Goal: Task Accomplishment & Management: Manage account settings

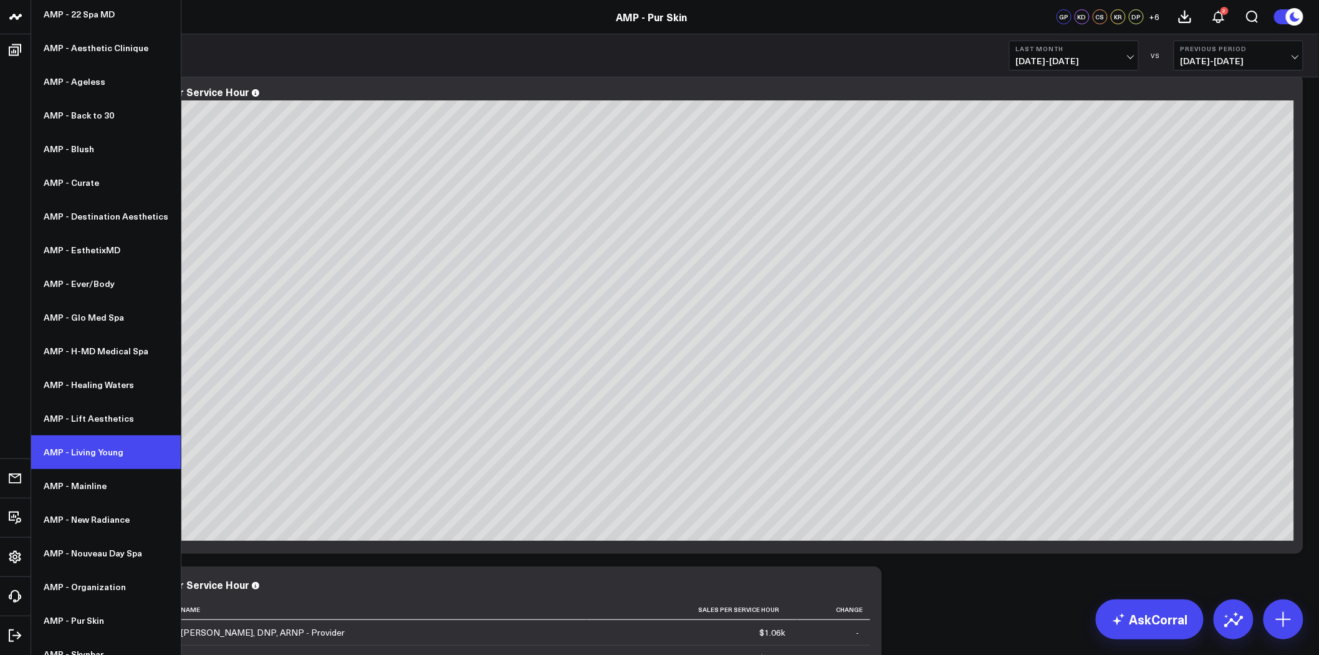
scroll to position [115, 0]
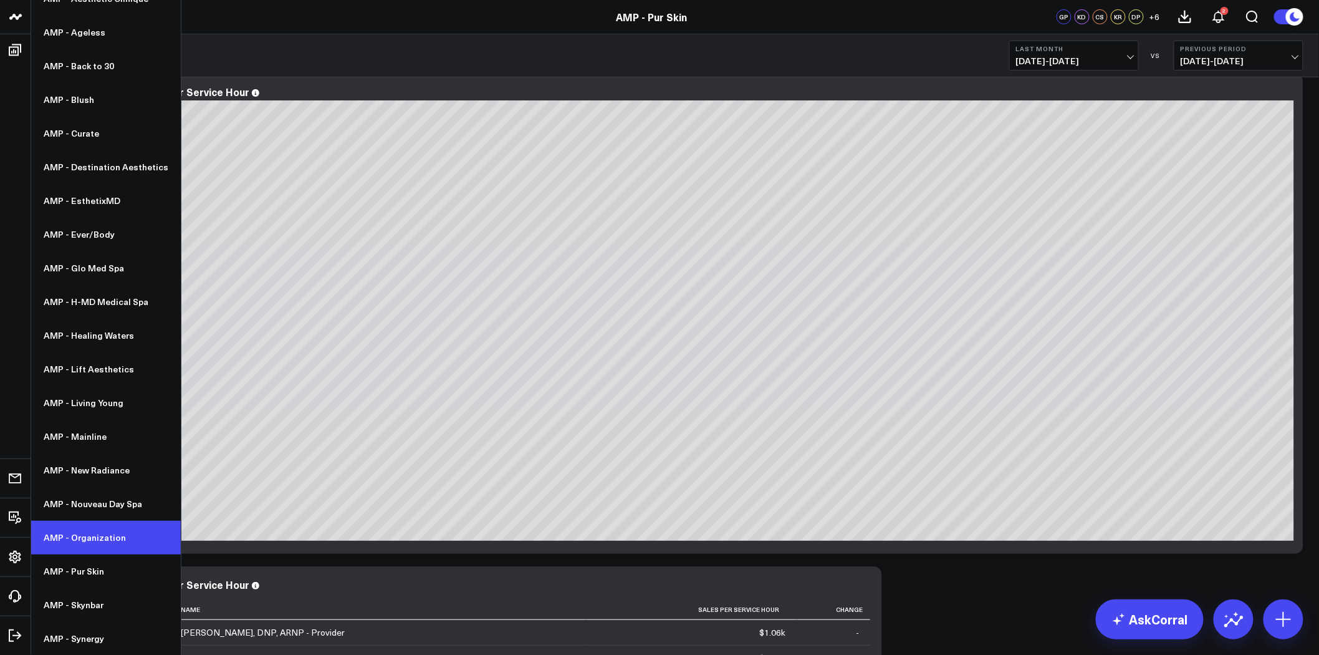
click at [105, 530] on link "AMP - Organization" at bounding box center [106, 538] width 150 height 34
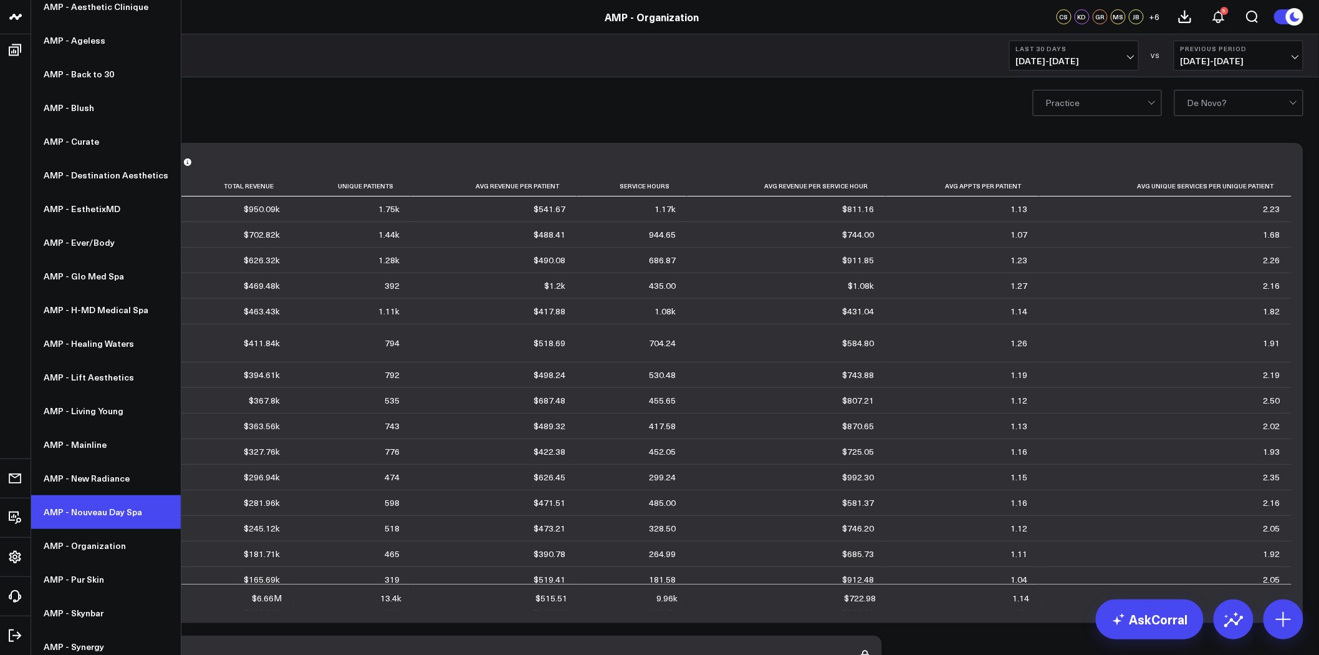
scroll to position [115, 0]
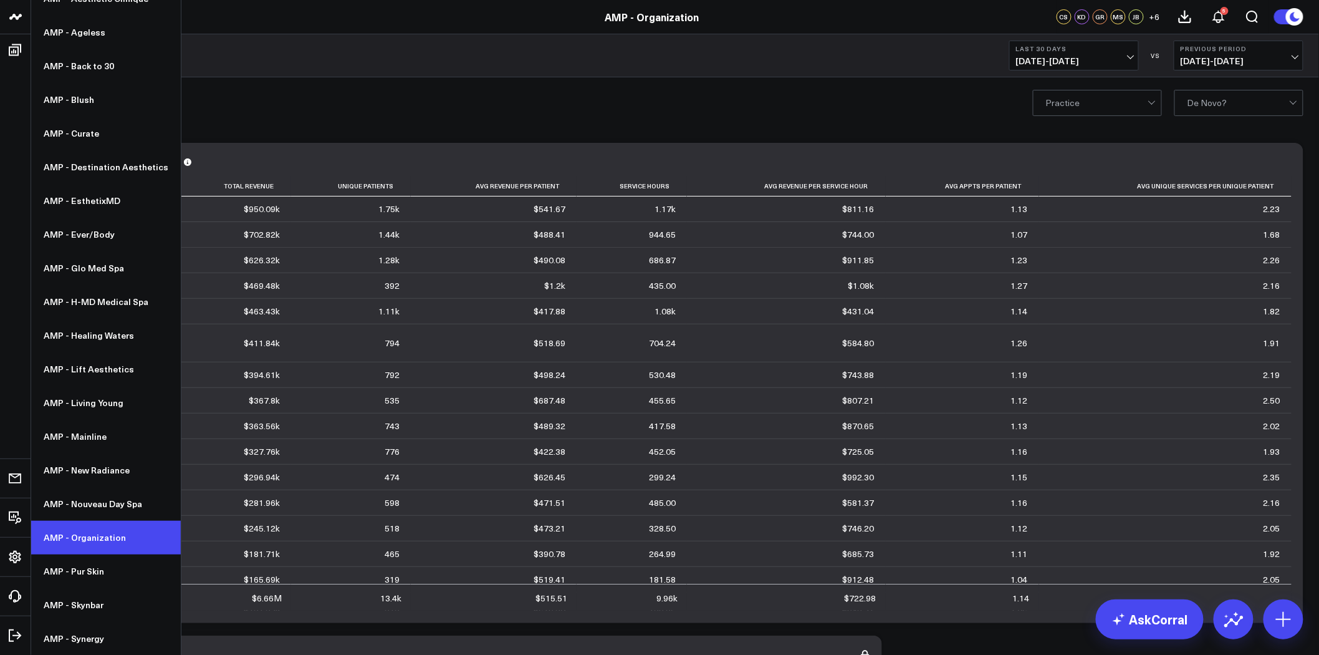
click at [117, 533] on link "AMP - Organization" at bounding box center [106, 538] width 150 height 34
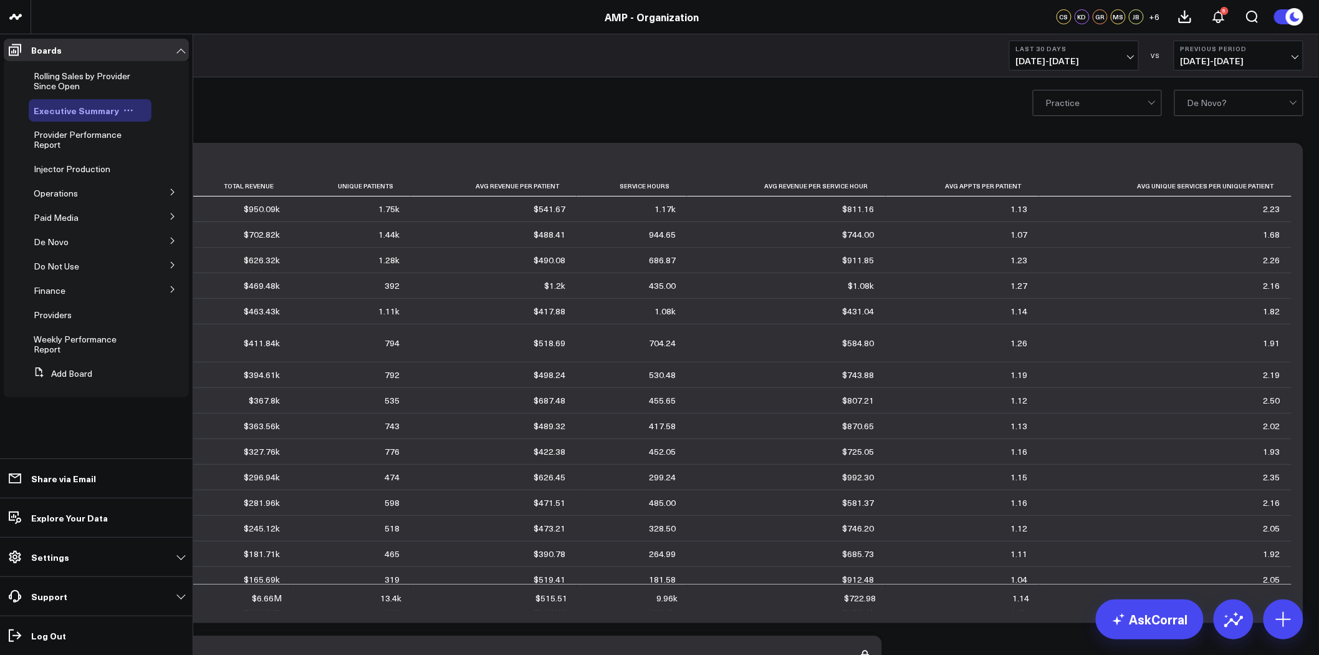
click at [83, 114] on span "Executive Summary" at bounding box center [76, 110] width 85 height 12
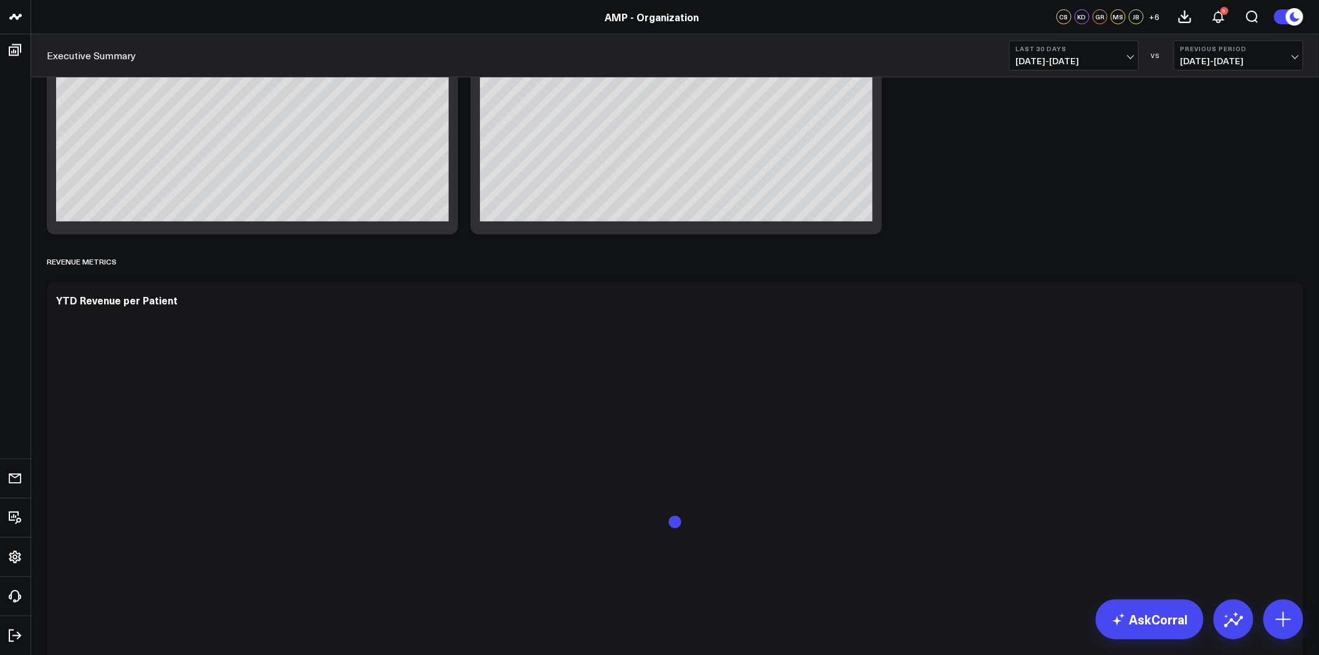
scroll to position [2354, 0]
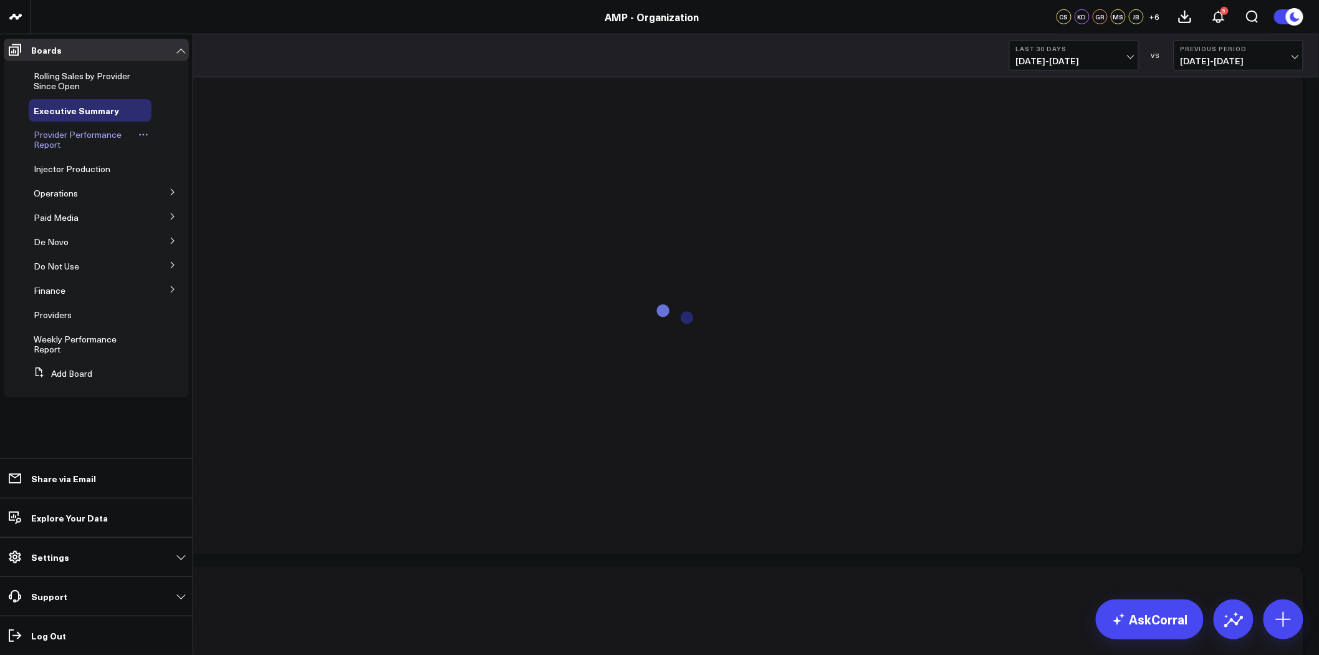
click at [97, 134] on span "Provider Performance Report" at bounding box center [78, 139] width 88 height 22
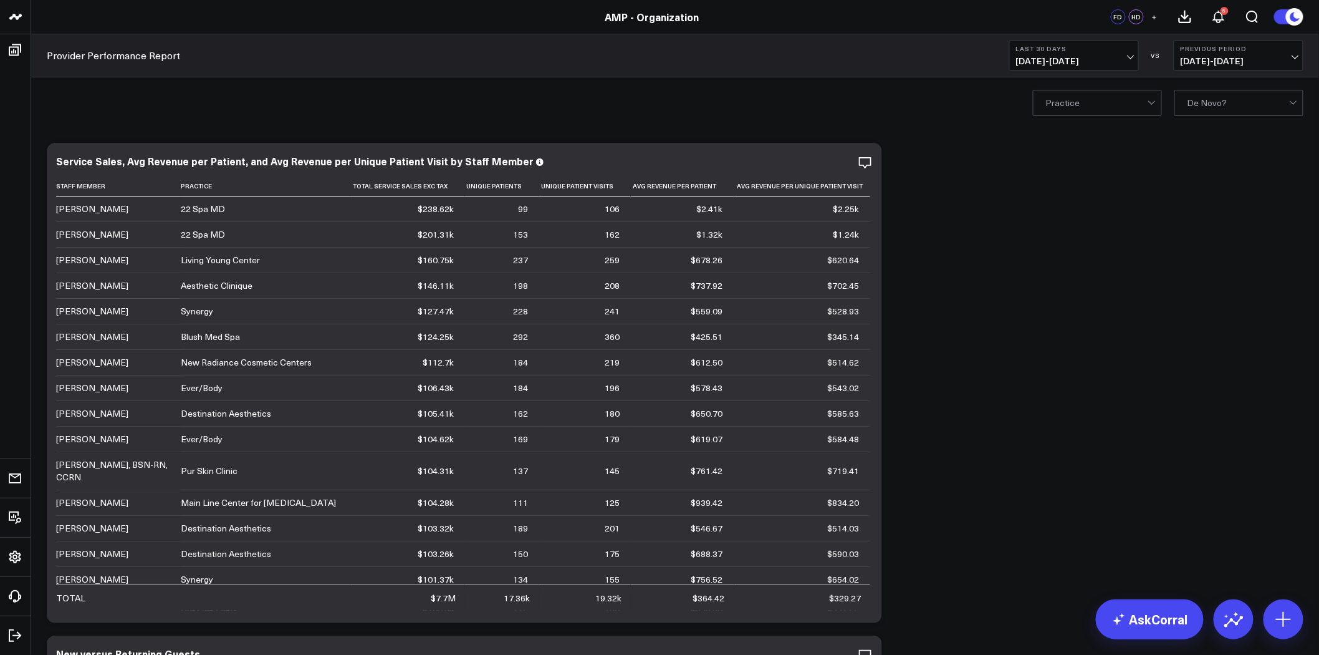
click at [1154, 16] on span "+" at bounding box center [1155, 16] width 6 height 9
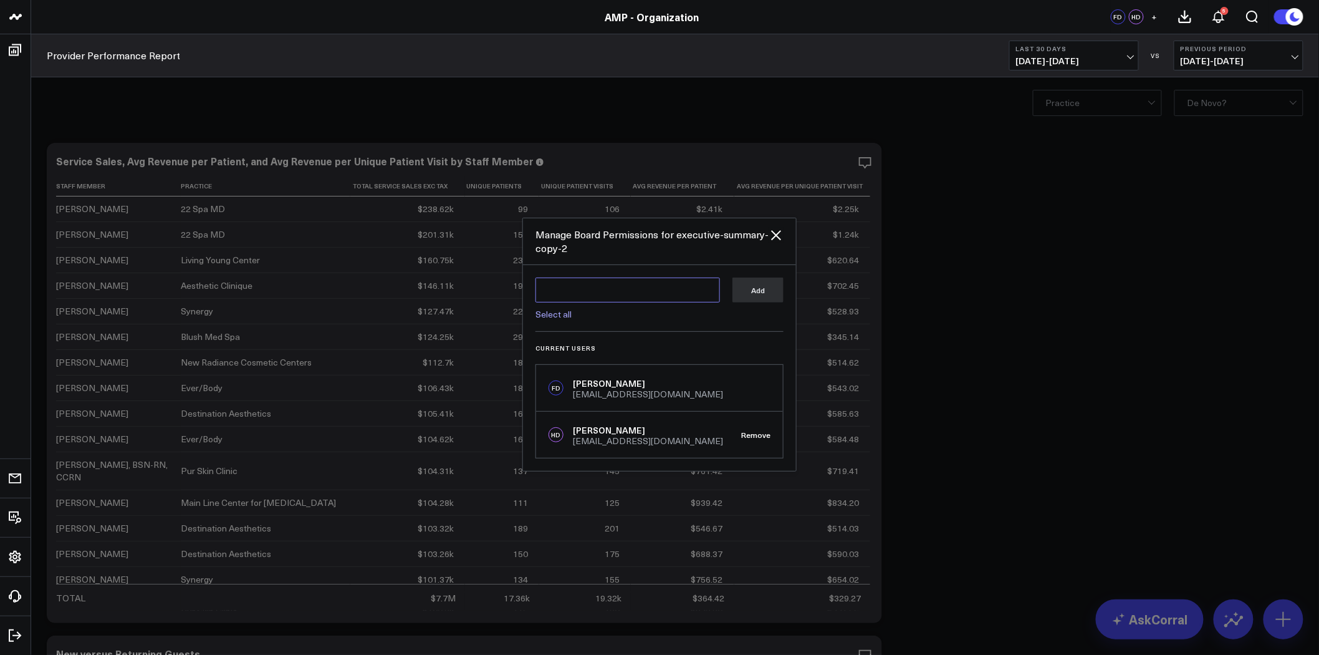
click at [570, 279] on textarea at bounding box center [627, 289] width 185 height 25
type textarea "k"
click at [776, 233] on icon at bounding box center [776, 235] width 15 height 15
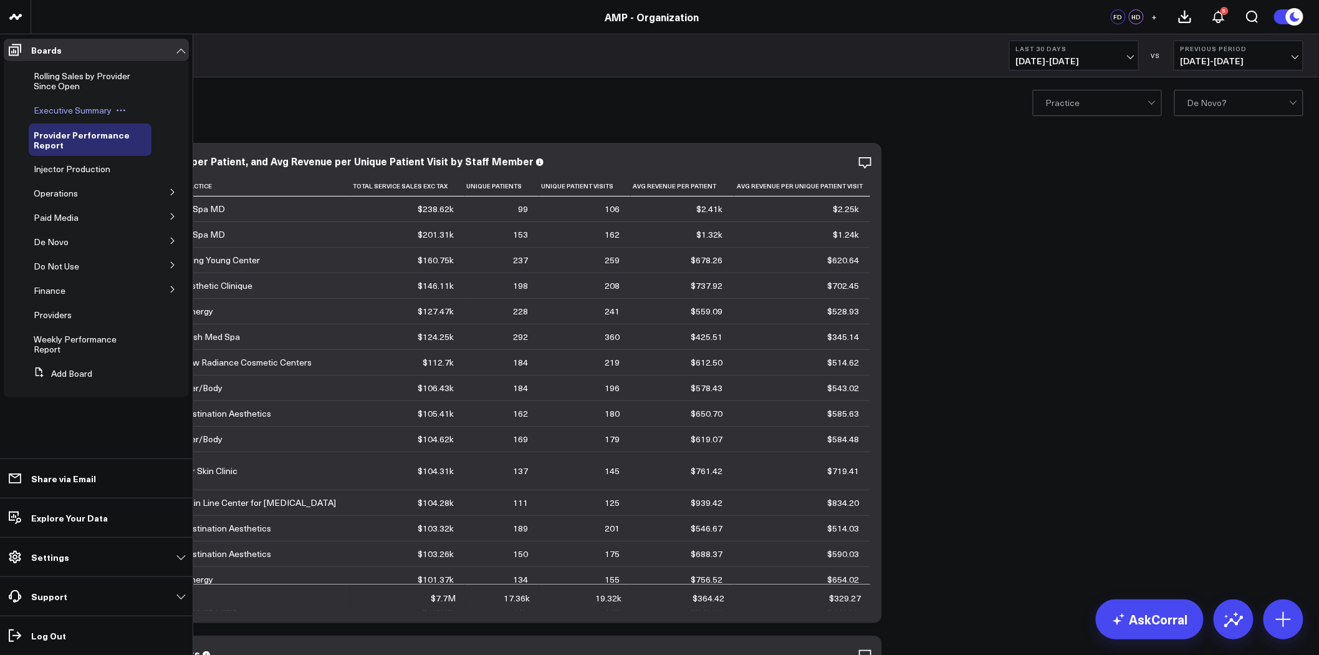
click at [78, 113] on span "Executive Summary" at bounding box center [73, 110] width 78 height 12
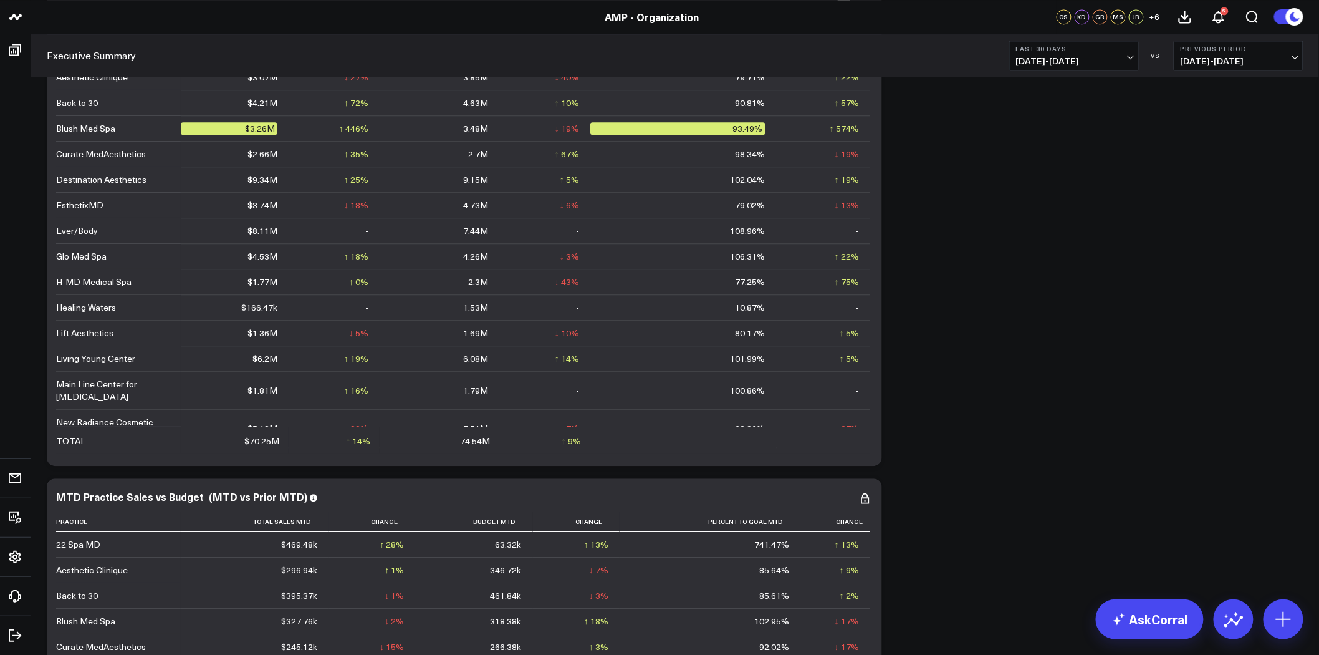
scroll to position [1385, 0]
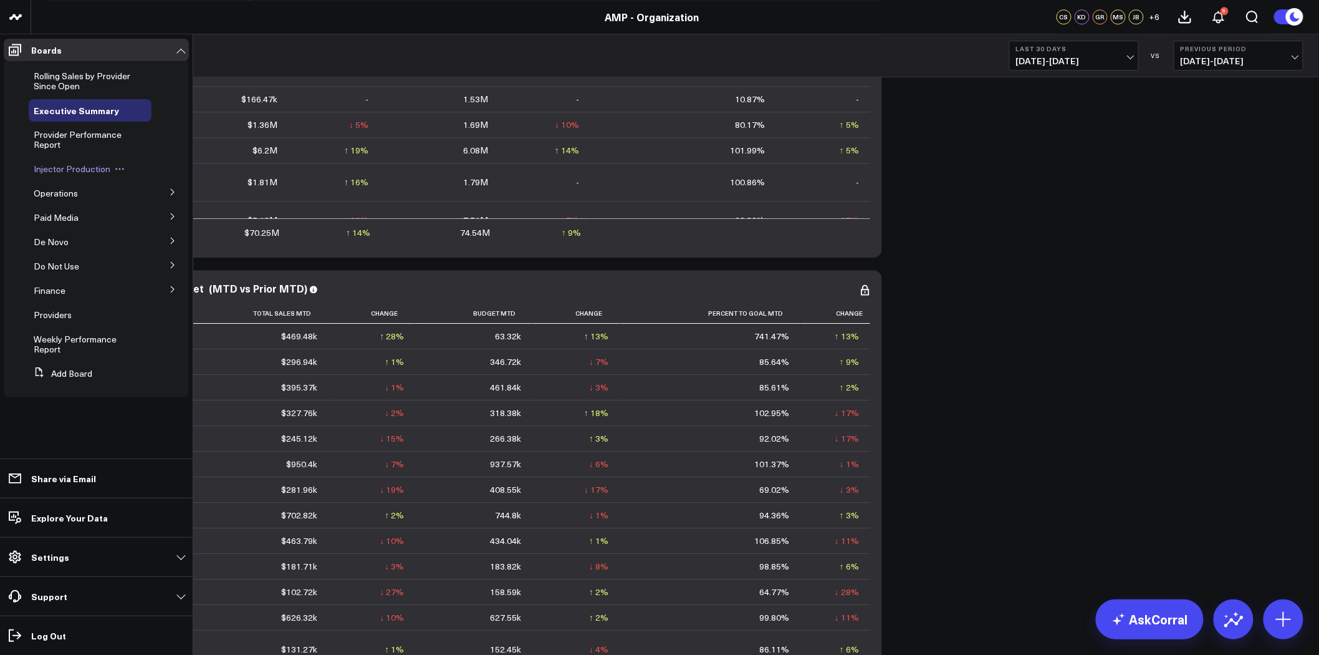
click at [90, 170] on span "Injector Production" at bounding box center [72, 169] width 77 height 12
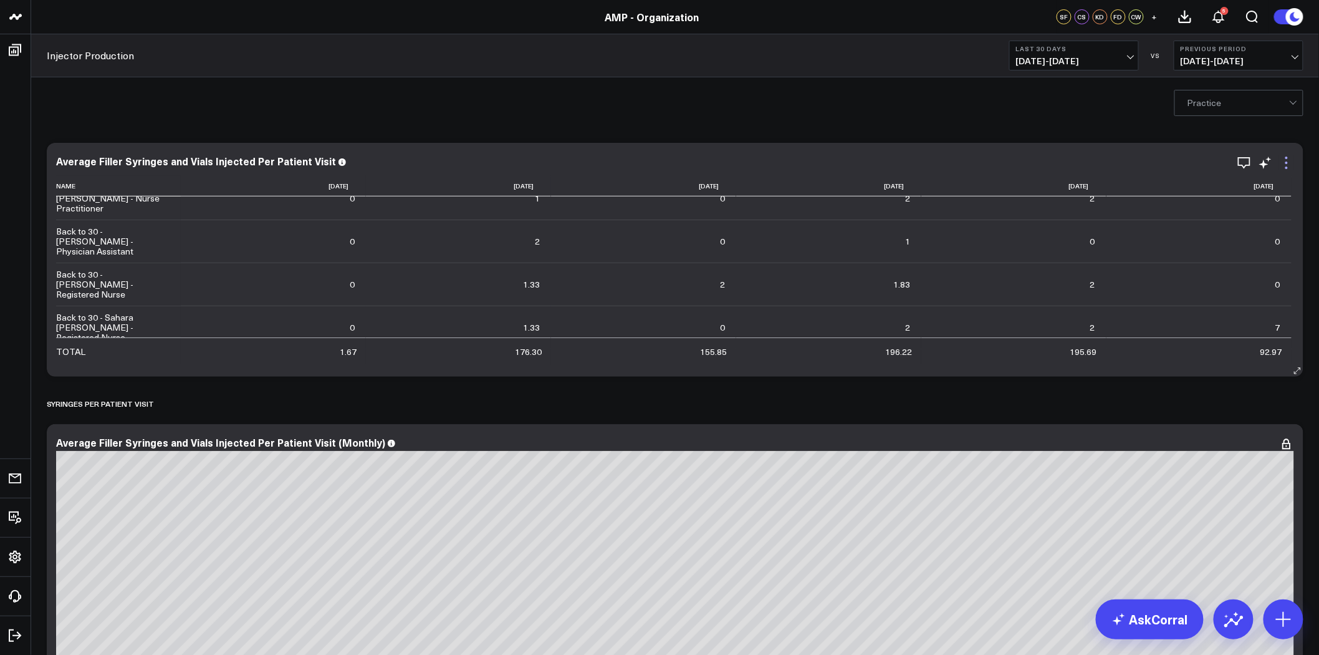
click at [1285, 155] on icon at bounding box center [1286, 162] width 15 height 15
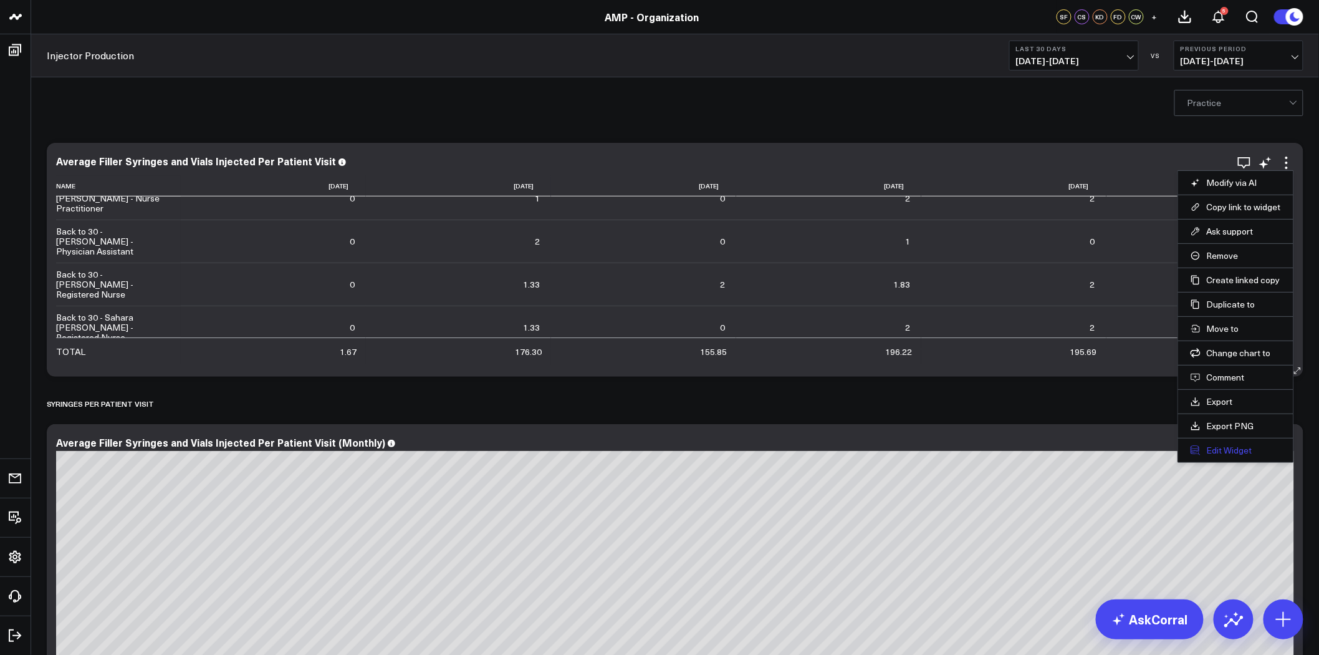
click at [1218, 450] on button "Edit Widget" at bounding box center [1236, 449] width 90 height 11
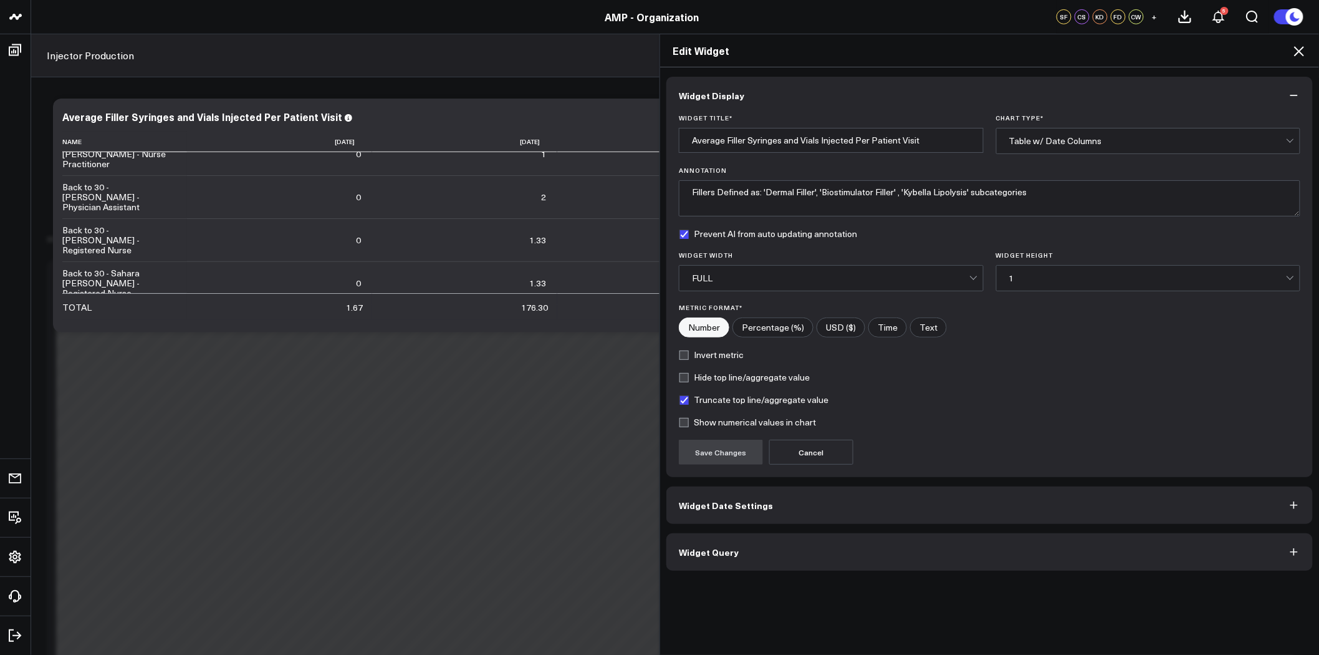
scroll to position [208, 0]
click at [788, 557] on button "Widget Query" at bounding box center [989, 551] width 646 height 37
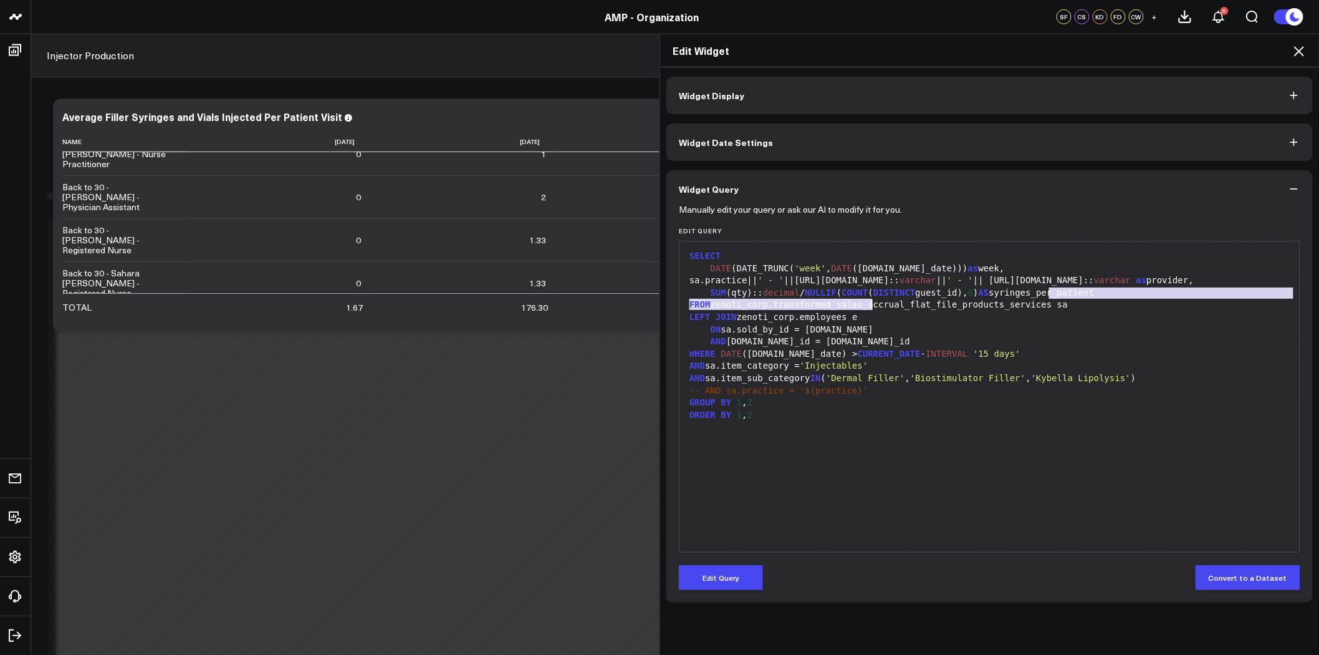
drag, startPoint x: 1043, startPoint y: 294, endPoint x: 867, endPoint y: 299, distance: 176.5
click at [867, 299] on div "SELECT DATE (DATE_TRUNC( 'week' , DATE (sa.sale_date))) as week, sa.practice|| …" at bounding box center [990, 396] width 608 height 298
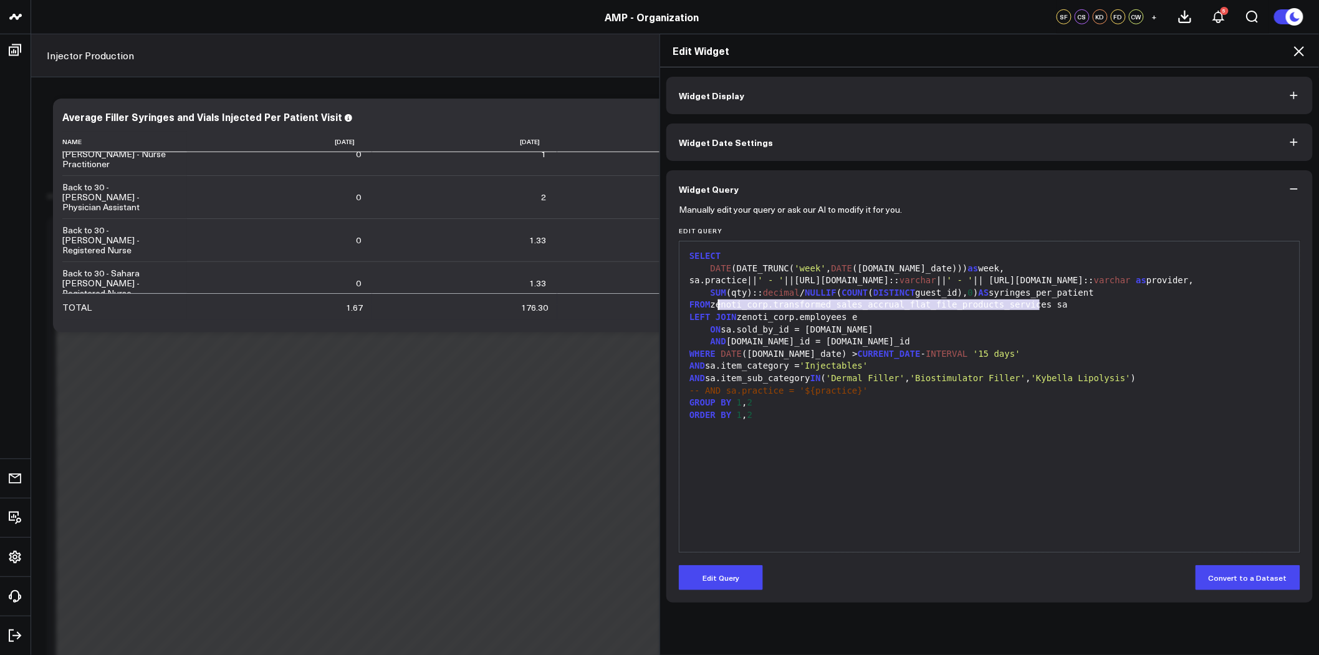
drag, startPoint x: 1046, startPoint y: 307, endPoint x: 715, endPoint y: 304, distance: 331.0
click at [715, 304] on div "FROM zenoti_corp.transformed_sales_accrual_flat_file_products_services sa" at bounding box center [990, 305] width 608 height 12
click at [1298, 46] on icon at bounding box center [1299, 51] width 15 height 15
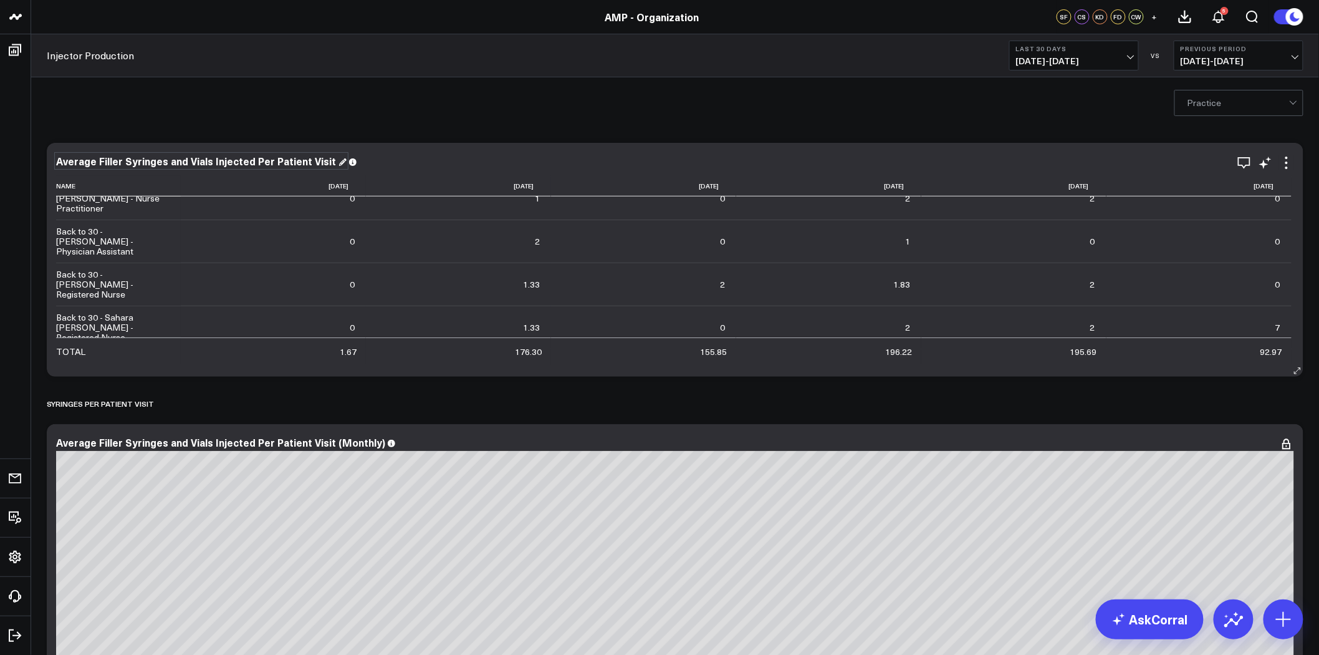
click at [313, 159] on div "Average Filler Syringes and Vials Injected Per Patient Visit" at bounding box center [201, 161] width 290 height 14
click at [57, 160] on div "Average Filler Syringes and Vials Injected Per Patient Visit" at bounding box center [201, 161] width 290 height 14
click at [72, 449] on div "Average Filler Syringes and Vials Injected Per Patient Visit (Monthly)" at bounding box center [226, 442] width 340 height 14
click at [59, 441] on div "Average Filler Syringes and Vials Injected Per Patient Visit (Monthly)" at bounding box center [226, 442] width 340 height 14
click at [694, 114] on div "Practice" at bounding box center [675, 102] width 1288 height 50
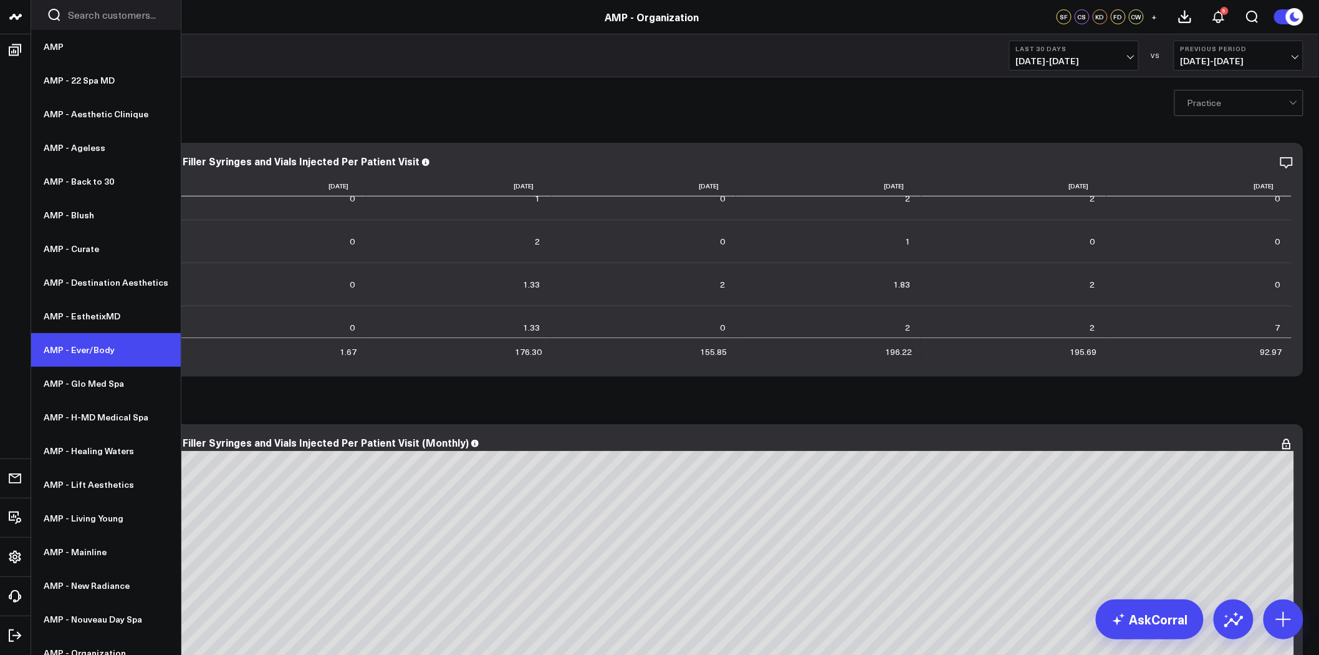
click at [102, 350] on link "AMP - Ever/Body" at bounding box center [106, 350] width 150 height 34
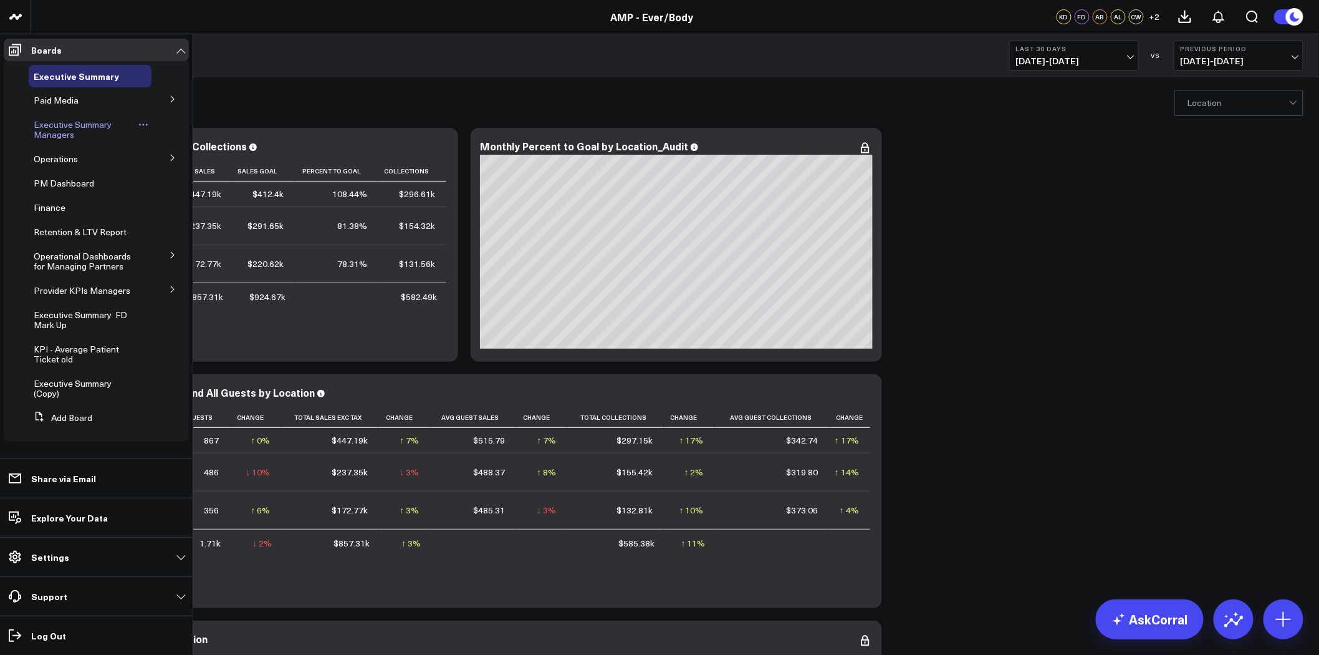
click at [70, 131] on span "Executive Summary Managers" at bounding box center [73, 129] width 78 height 22
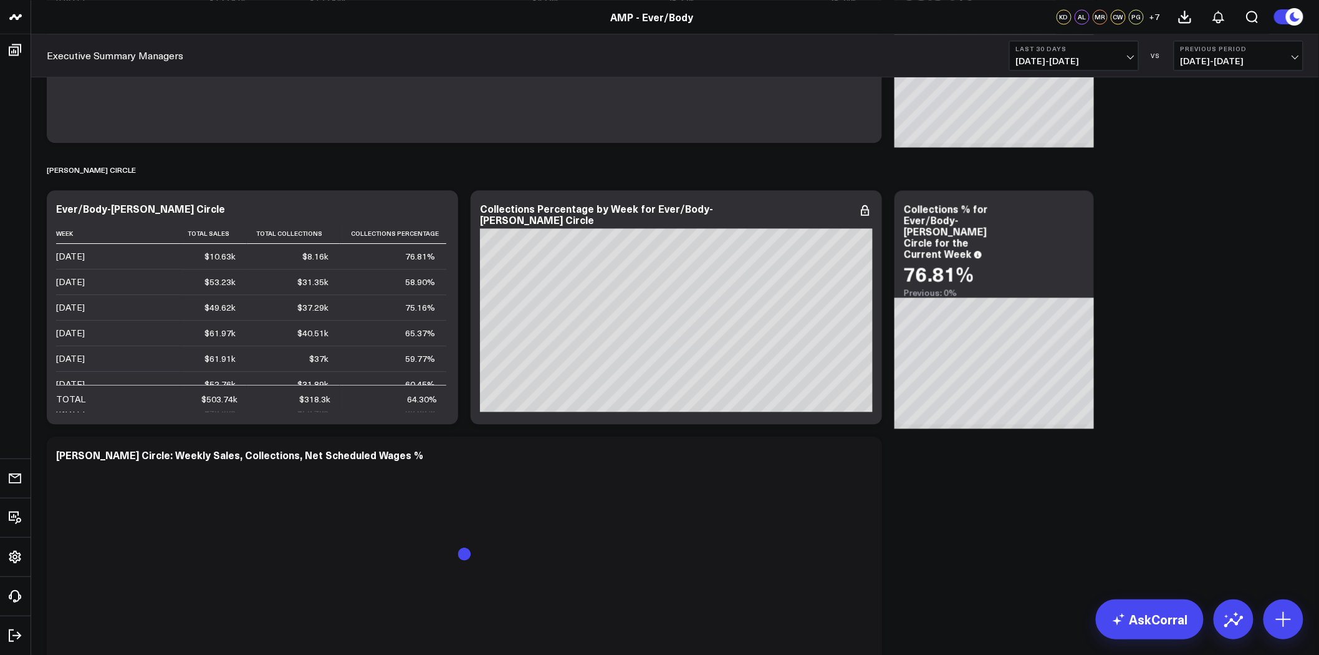
scroll to position [3394, 0]
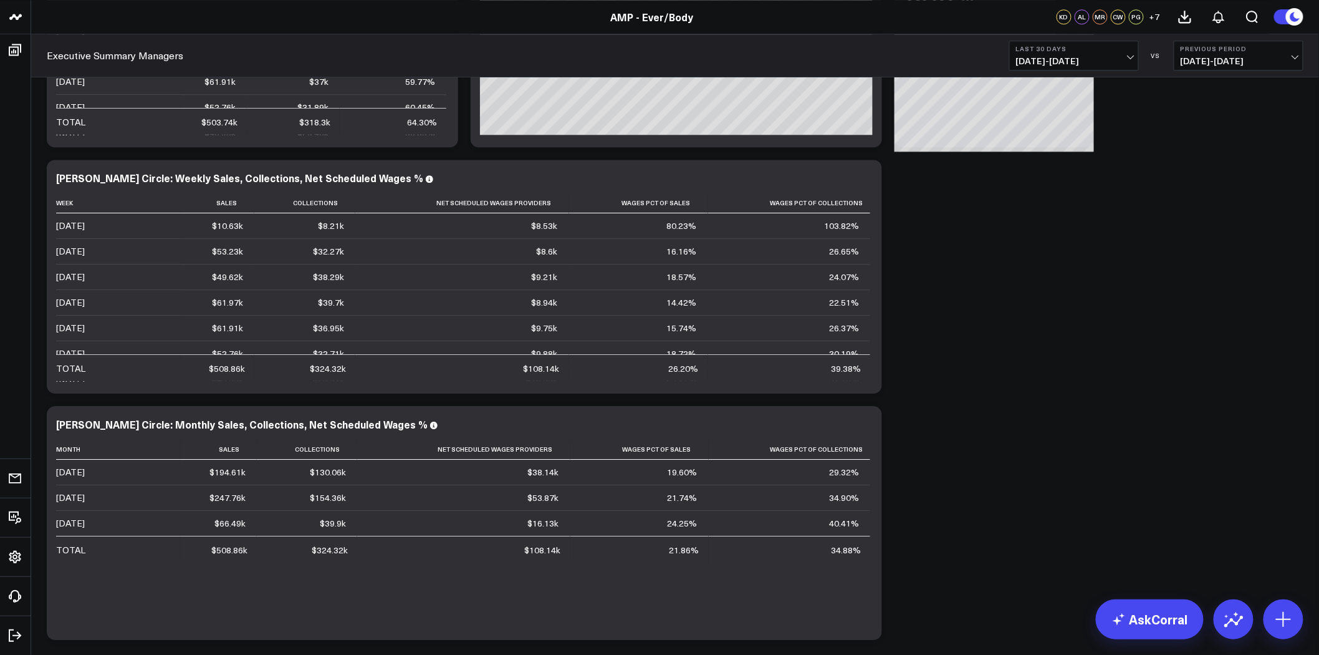
drag, startPoint x: 87, startPoint y: 61, endPoint x: 55, endPoint y: 55, distance: 33.0
drag, startPoint x: 55, startPoint y: 55, endPoint x: 12, endPoint y: 49, distance: 42.8
click at [10, 48] on icon at bounding box center [14, 49] width 15 height 15
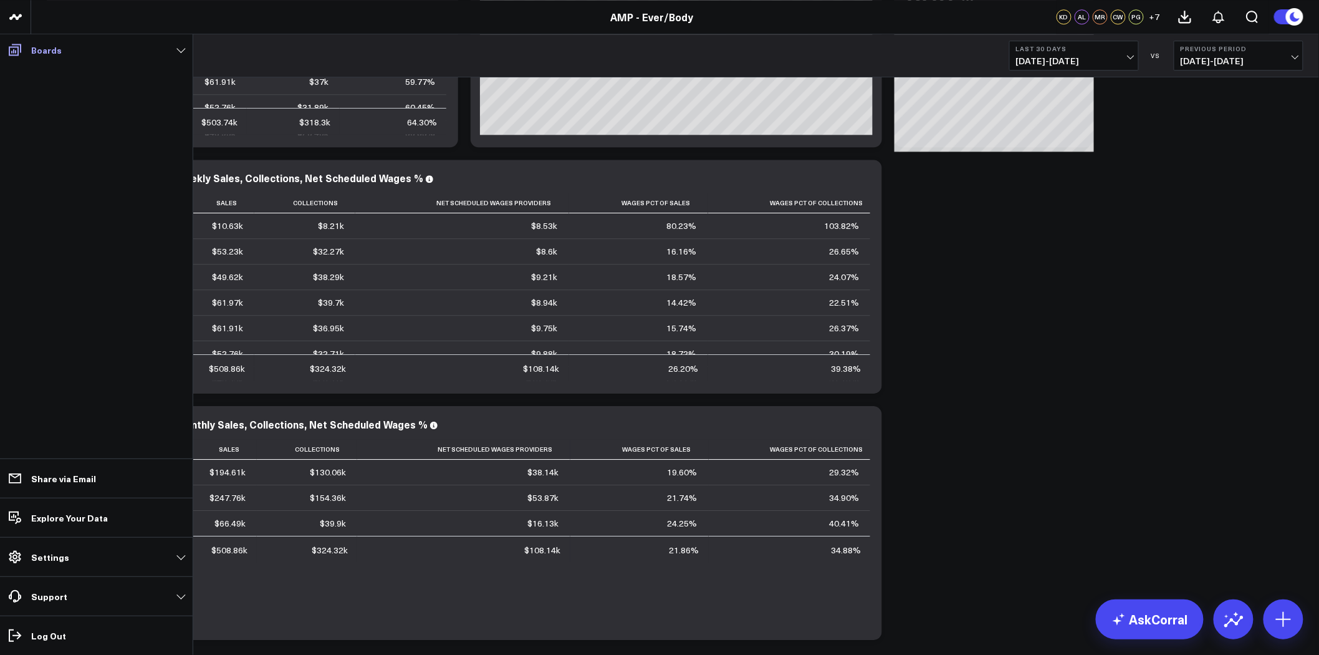
click at [21, 50] on icon at bounding box center [14, 49] width 15 height 15
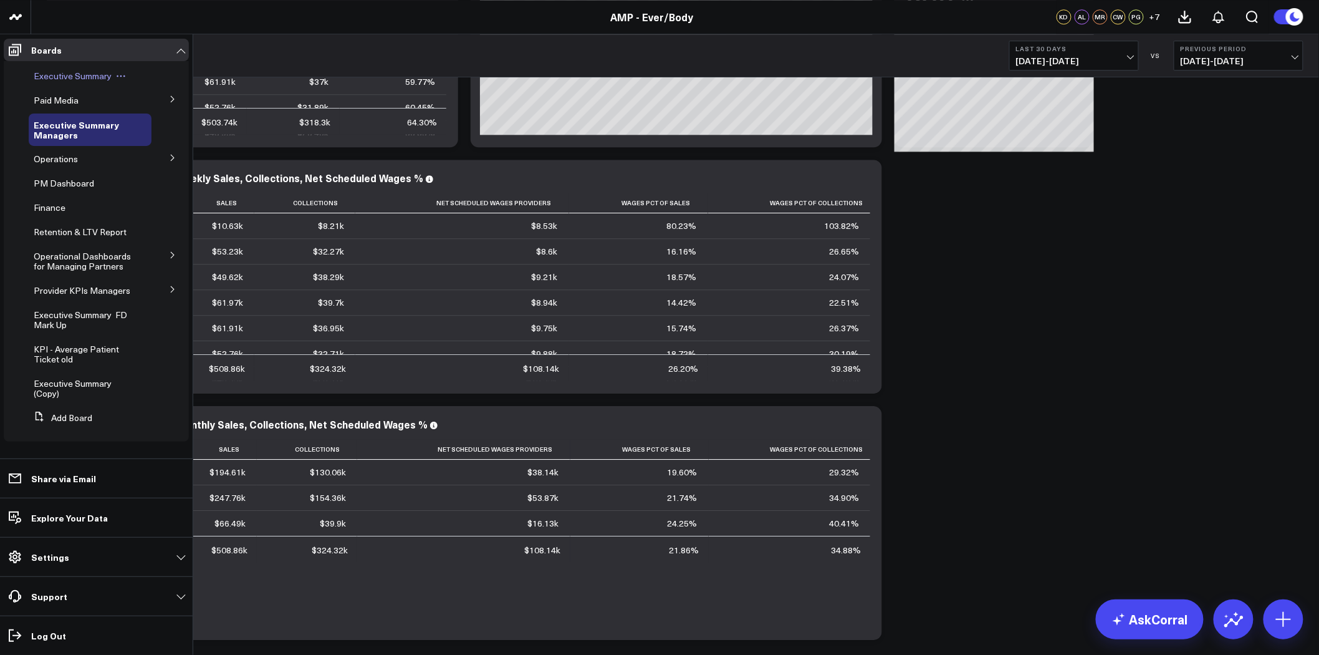
click at [70, 73] on span "Executive Summary" at bounding box center [73, 76] width 78 height 12
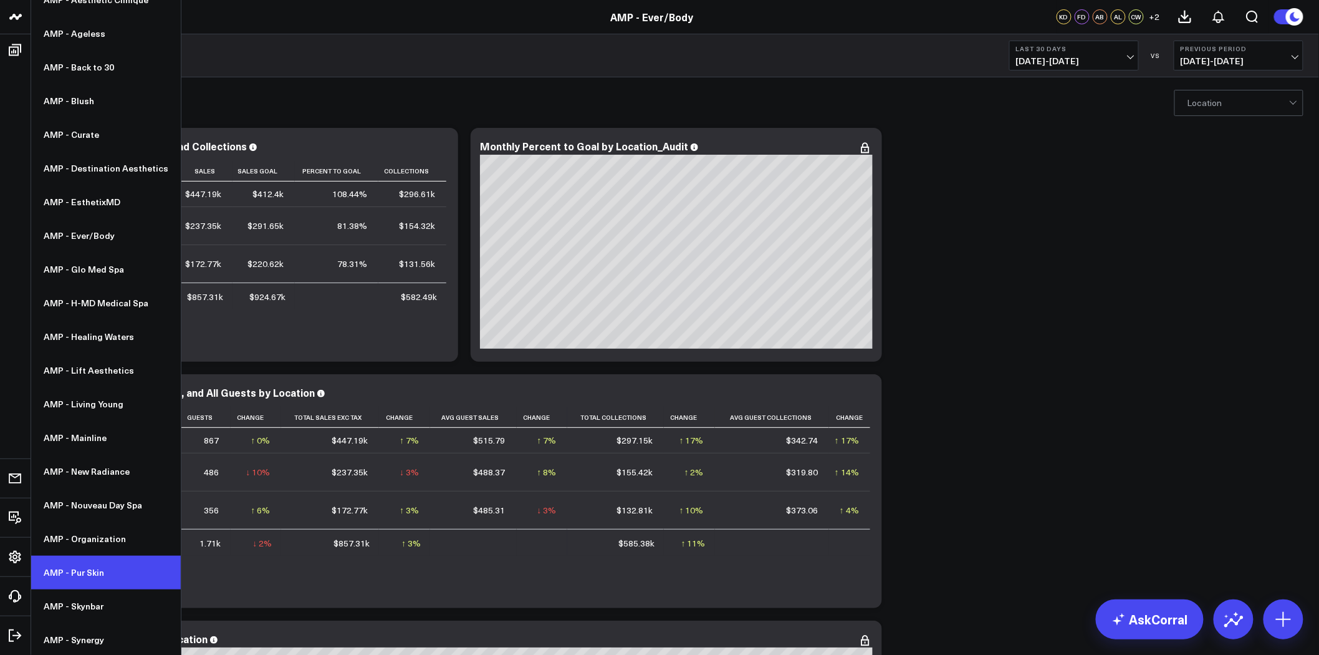
scroll to position [115, 0]
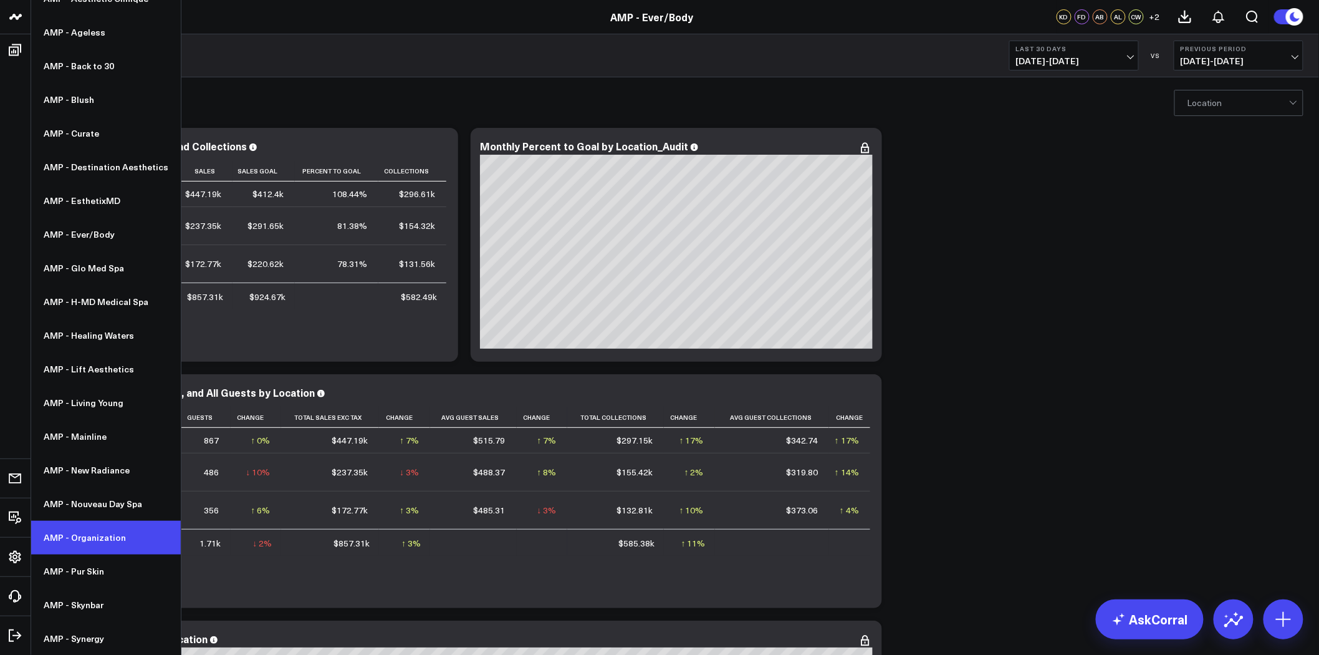
click at [106, 540] on link "AMP - Organization" at bounding box center [106, 538] width 150 height 34
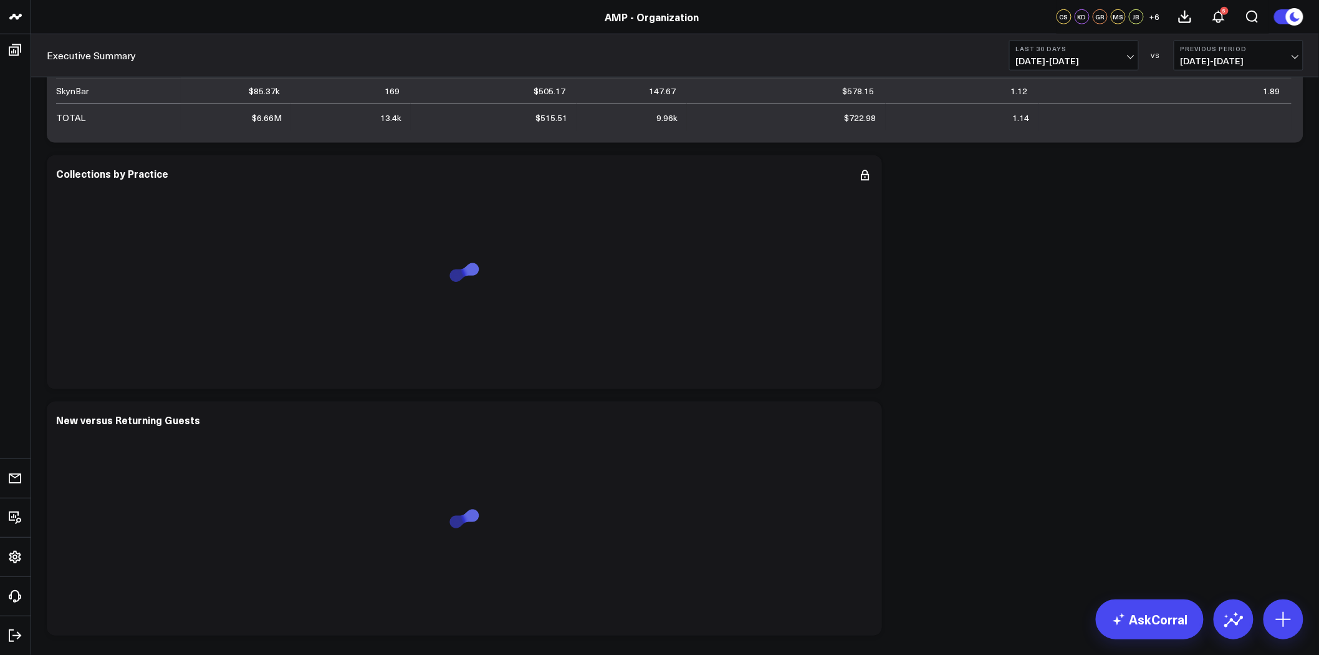
scroll to position [554, 0]
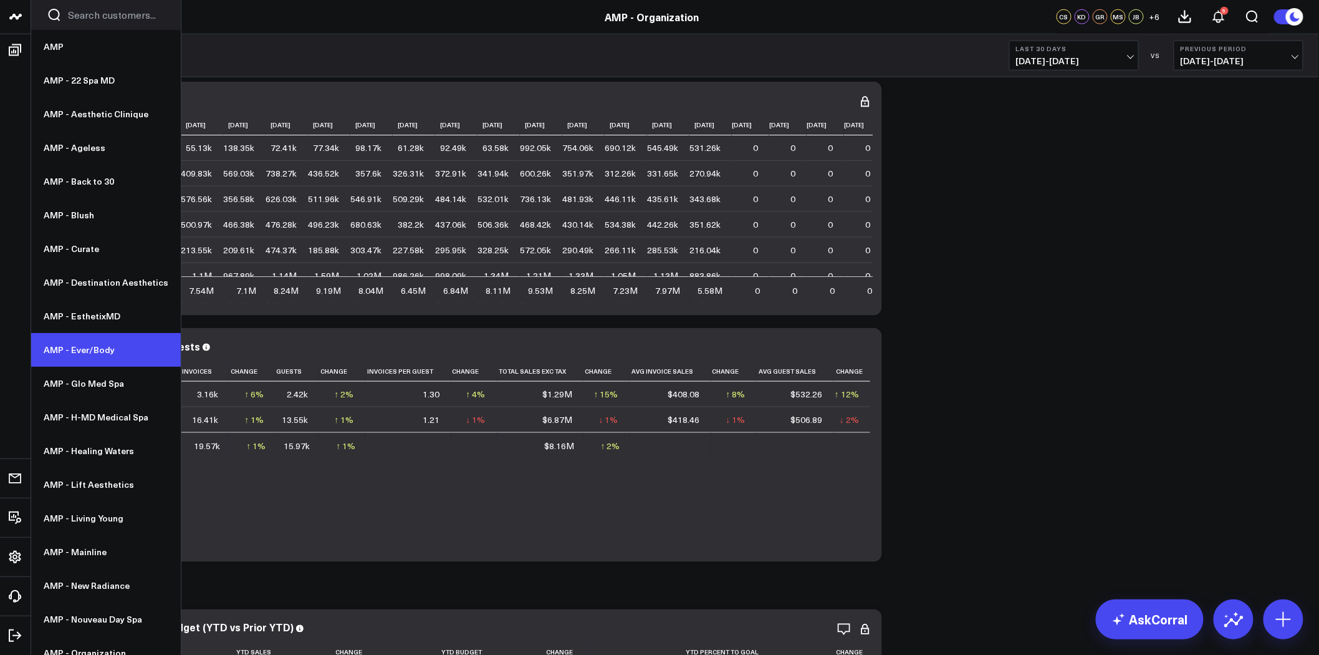
click at [111, 355] on link "AMP - Ever/Body" at bounding box center [106, 350] width 150 height 34
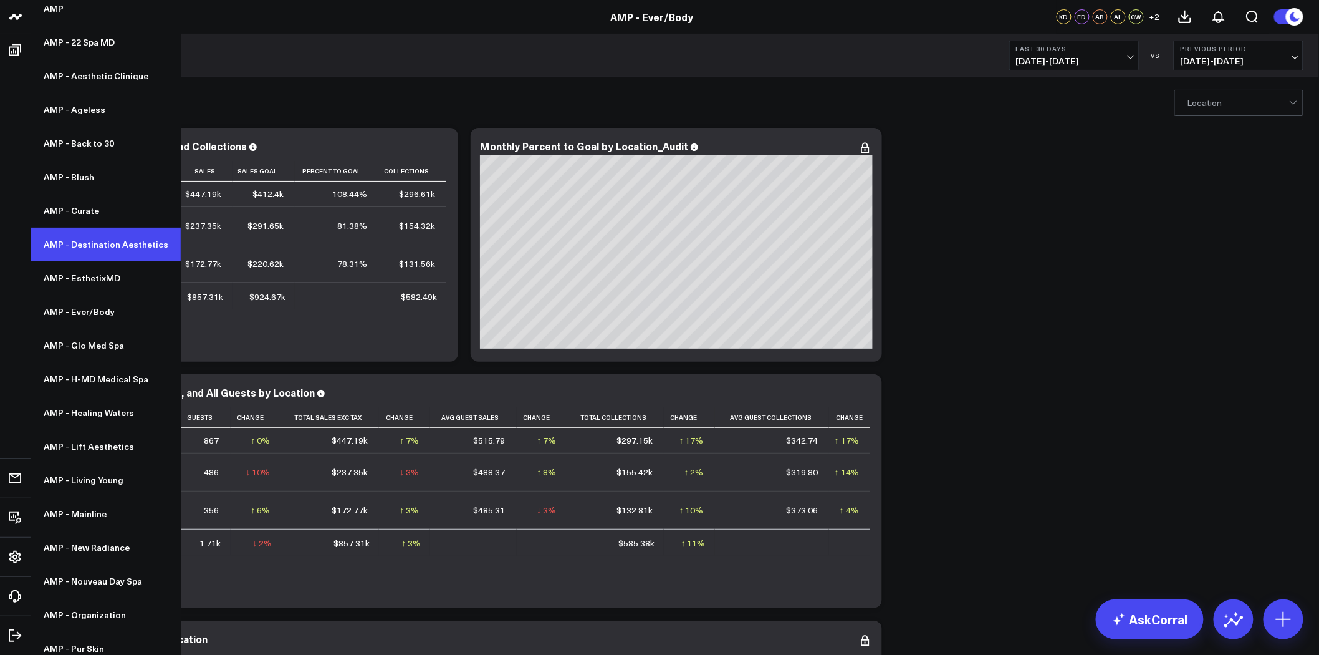
scroll to position [115, 0]
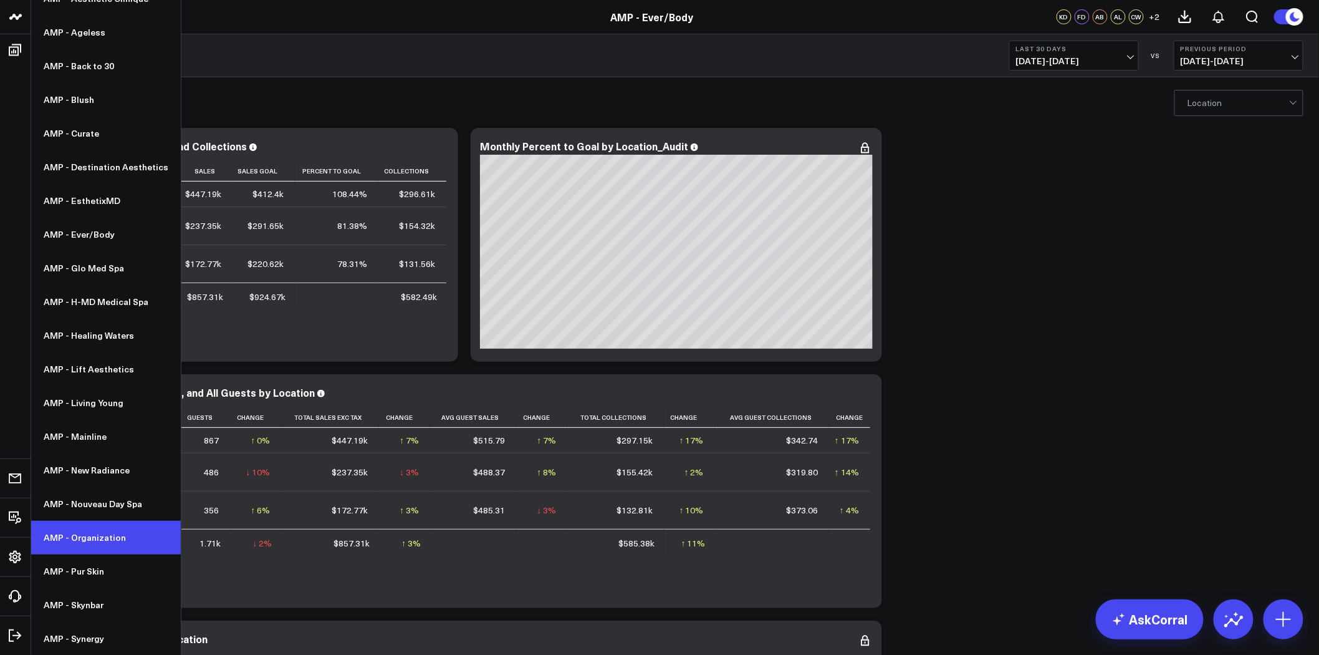
click at [84, 537] on link "AMP - Organization" at bounding box center [106, 538] width 150 height 34
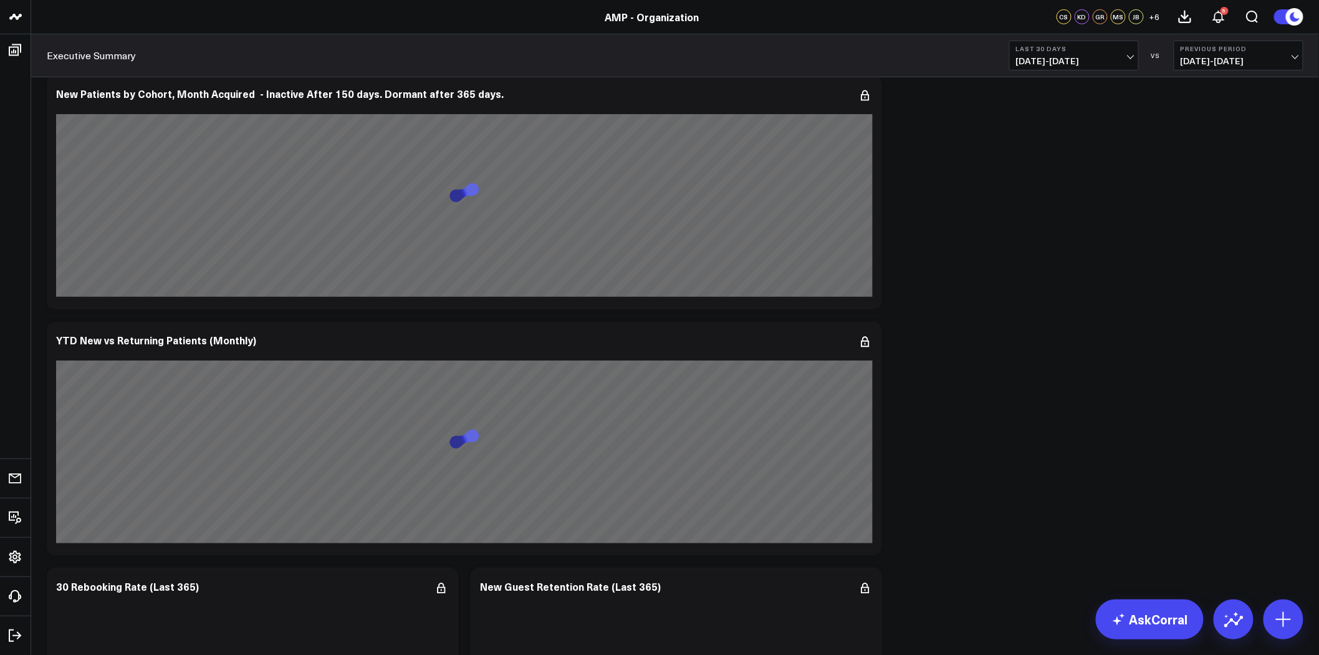
scroll to position [4086, 0]
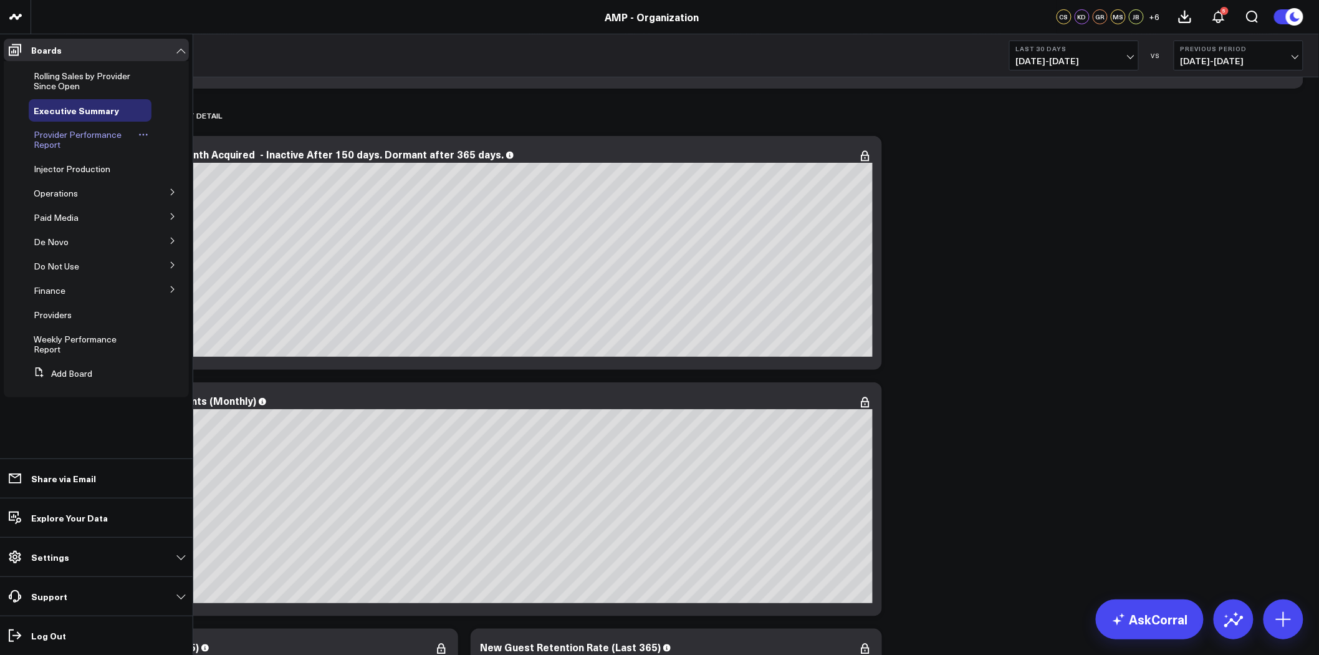
click at [138, 133] on icon at bounding box center [143, 135] width 10 height 10
click at [193, 177] on button "Edit Permissions" at bounding box center [201, 175] width 101 height 24
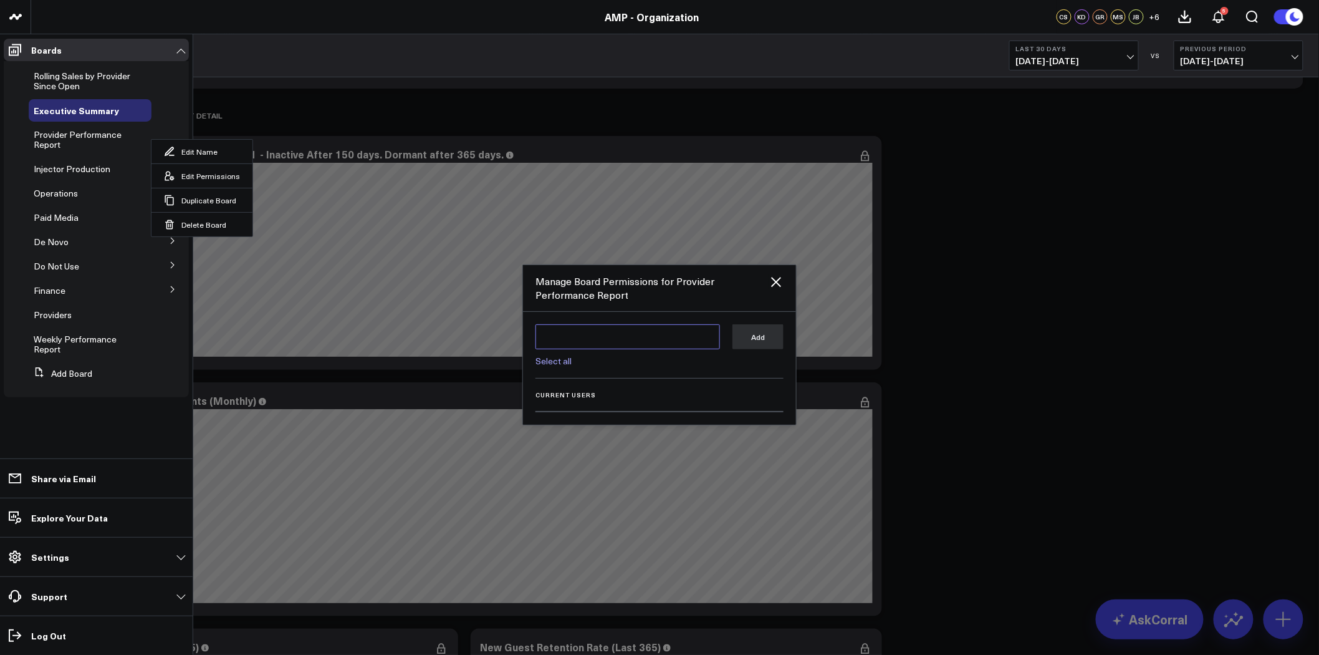
click at [644, 330] on textarea at bounding box center [627, 336] width 185 height 25
type textarea "k"
drag, startPoint x: 712, startPoint y: 409, endPoint x: 533, endPoint y: 395, distance: 179.4
click at [533, 395] on div "Select all Add Current Users Failed to load data, please try again later." at bounding box center [659, 368] width 273 height 109
click at [701, 415] on div "Select all Add Current Users Failed to load data, please try again later." at bounding box center [659, 368] width 273 height 109
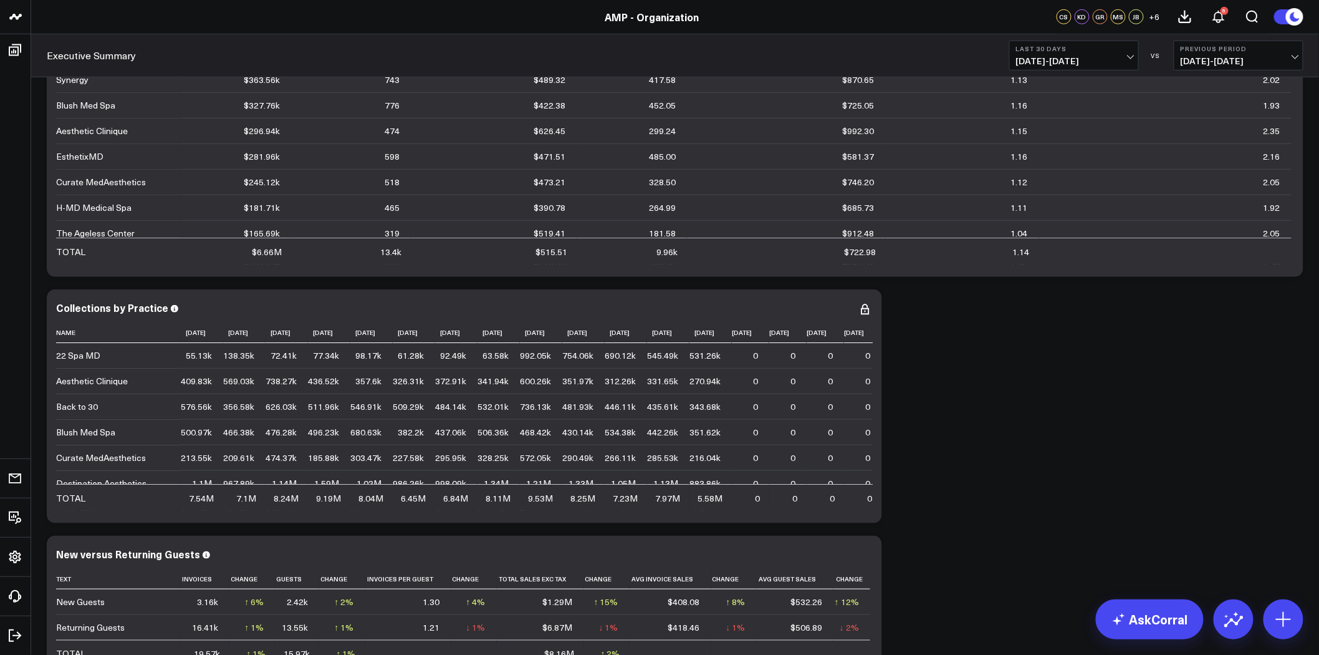
scroll to position [0, 0]
